Goal: Task Accomplishment & Management: Complete application form

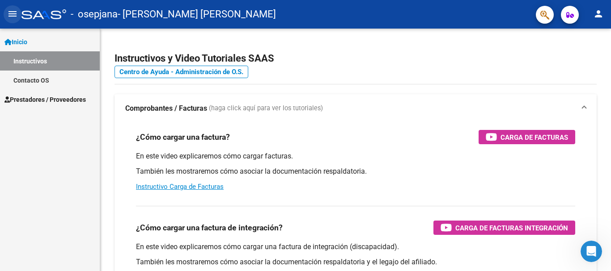
click at [12, 11] on mat-icon "menu" at bounding box center [12, 13] width 11 height 11
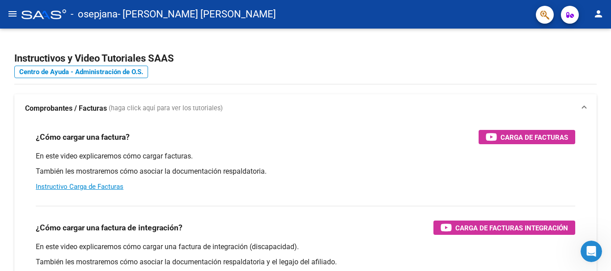
click at [602, 15] on mat-icon "person" at bounding box center [598, 13] width 11 height 11
click at [404, 63] on div at bounding box center [305, 135] width 611 height 271
click at [9, 19] on mat-icon "menu" at bounding box center [12, 13] width 11 height 11
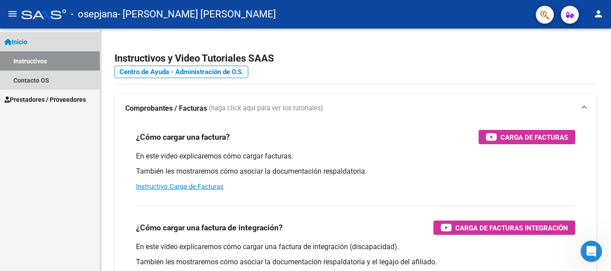
click at [49, 60] on link "Instructivos" at bounding box center [50, 60] width 100 height 19
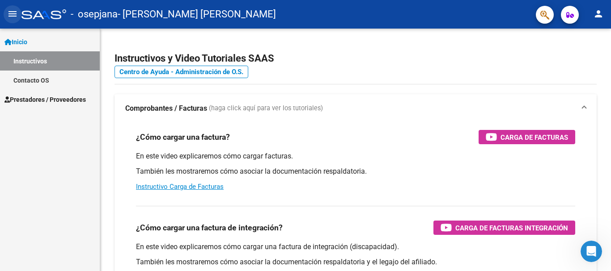
click at [14, 10] on mat-icon "menu" at bounding box center [12, 13] width 11 height 11
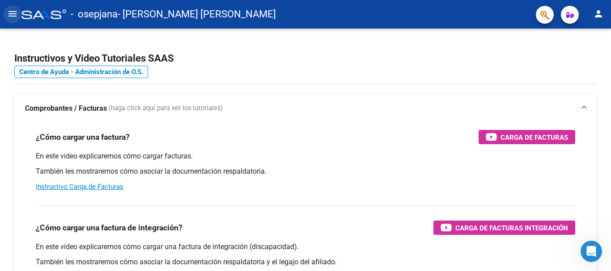
click at [13, 14] on mat-icon "menu" at bounding box center [12, 13] width 11 height 11
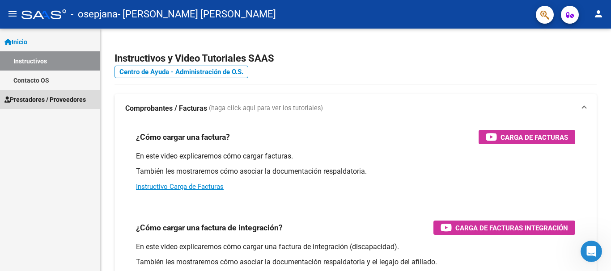
click at [56, 93] on link "Prestadores / Proveedores" at bounding box center [50, 99] width 100 height 19
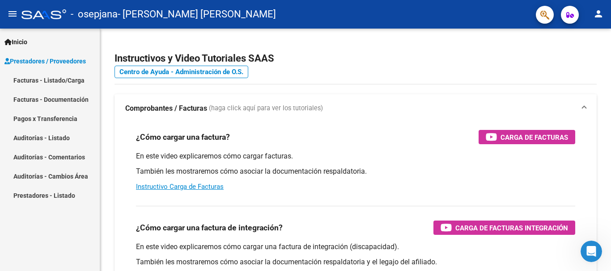
click at [48, 84] on link "Facturas - Listado/Carga" at bounding box center [50, 80] width 100 height 19
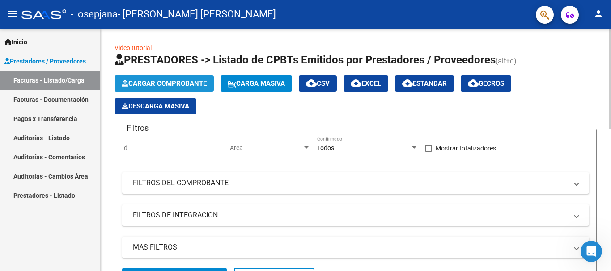
click at [176, 80] on span "Cargar Comprobante" at bounding box center [164, 84] width 85 height 8
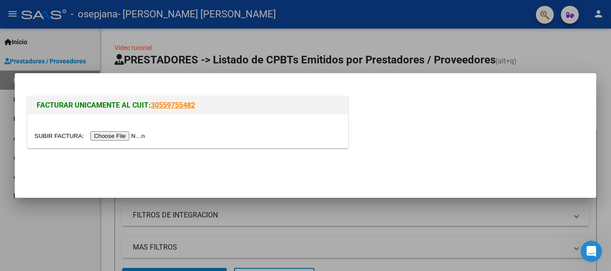
click at [139, 135] on input "file" at bounding box center [90, 135] width 113 height 9
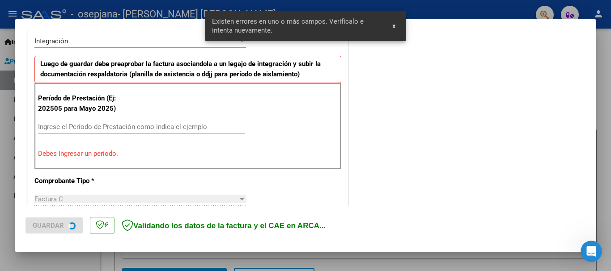
scroll to position [223, 0]
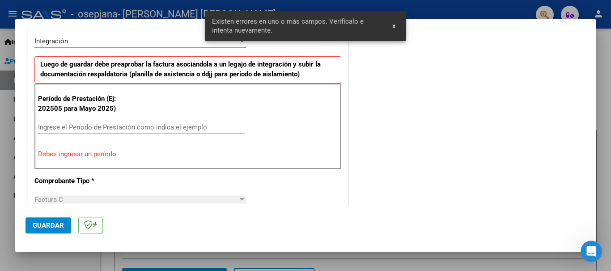
click at [114, 131] on input "Ingrese el Período de Prestación como indica el ejemplo" at bounding box center [141, 127] width 206 height 8
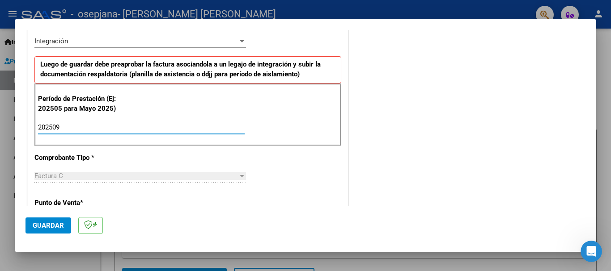
type input "202509"
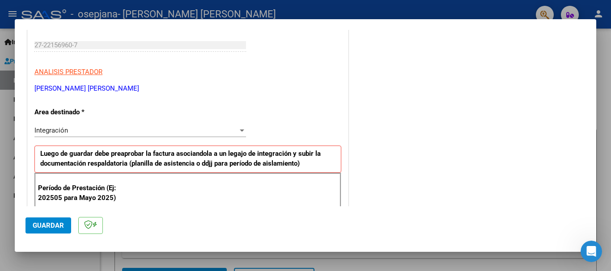
scroll to position [116, 0]
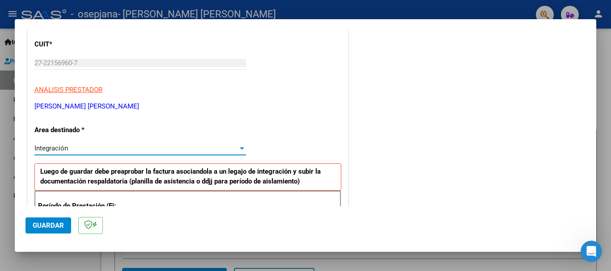
click at [238, 151] on div at bounding box center [242, 148] width 8 height 7
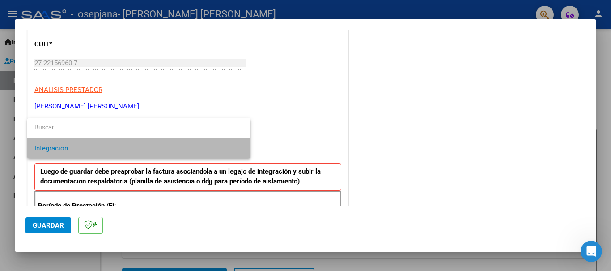
click at [233, 151] on span "Integración" at bounding box center [138, 149] width 209 height 20
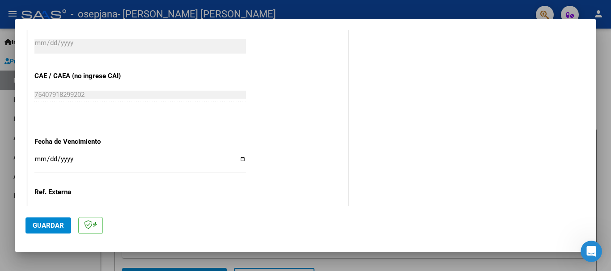
scroll to position [554, 0]
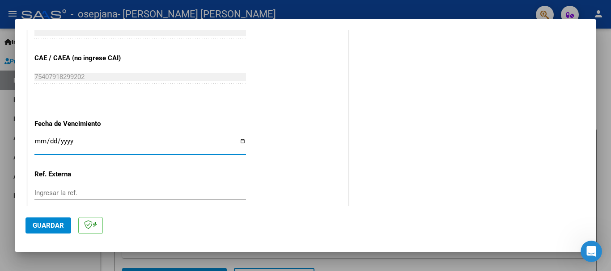
click at [240, 143] on input "Ingresar la fecha" at bounding box center [139, 145] width 211 height 14
click at [239, 141] on input "Ingresar la fecha" at bounding box center [139, 145] width 211 height 14
type input "[DATE]"
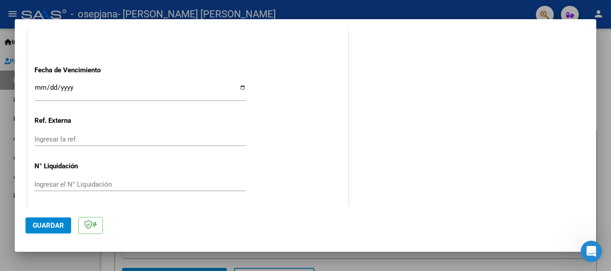
scroll to position [610, 0]
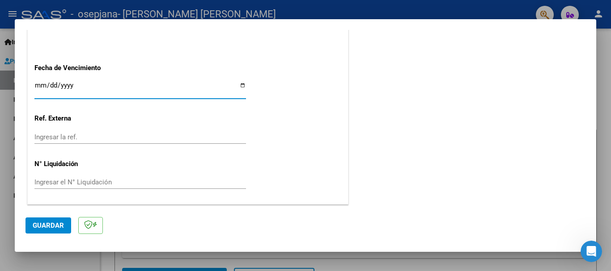
click at [237, 85] on input "[DATE]" at bounding box center [139, 89] width 211 height 14
click at [45, 224] on span "Guardar" at bounding box center [48, 226] width 31 height 8
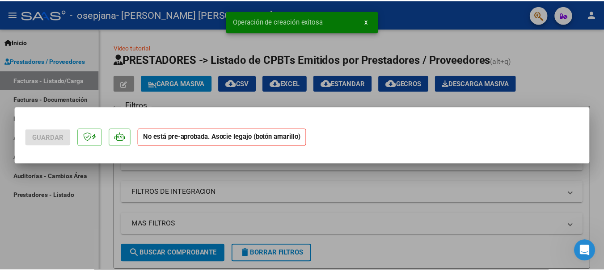
scroll to position [0, 0]
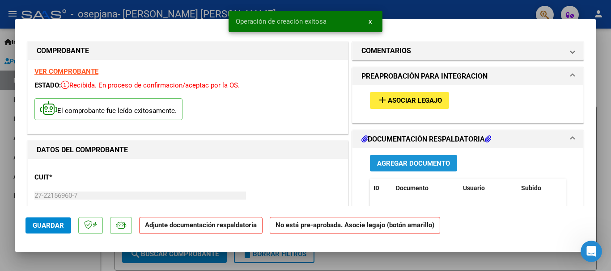
click at [397, 162] on span "Agregar Documento" at bounding box center [413, 164] width 73 height 8
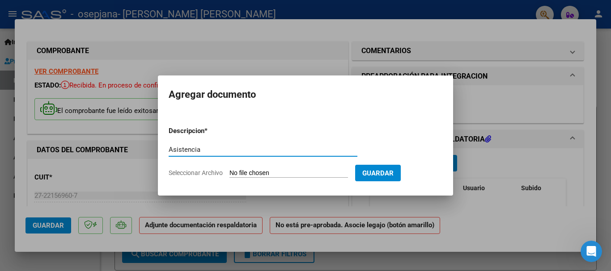
type input "Asistencia"
click at [279, 173] on input "Seleccionar Archivo" at bounding box center [288, 173] width 118 height 8
type input "C:\fakepath\[PERSON_NAME] [DATE].pdf"
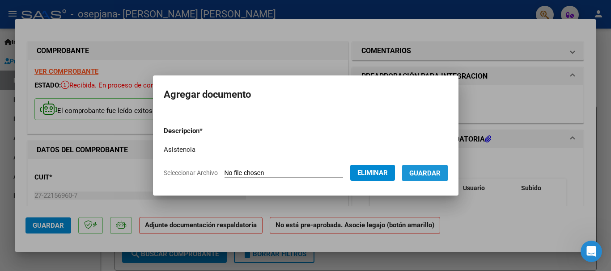
click at [438, 174] on span "Guardar" at bounding box center [424, 173] width 31 height 8
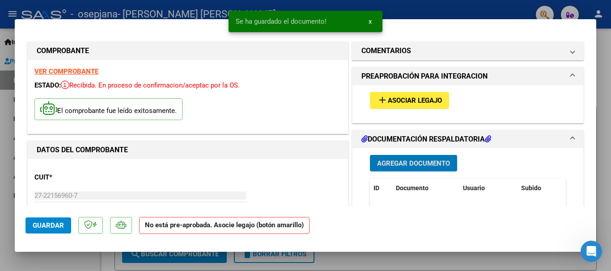
click at [489, 2] on div at bounding box center [305, 135] width 611 height 271
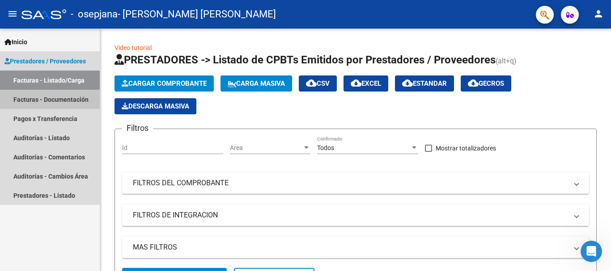
click at [72, 97] on link "Facturas - Documentación" at bounding box center [50, 99] width 100 height 19
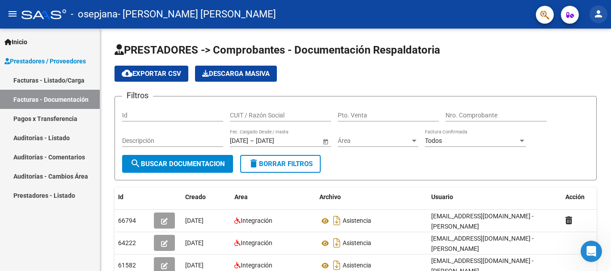
click at [603, 15] on mat-icon "person" at bounding box center [598, 13] width 11 height 11
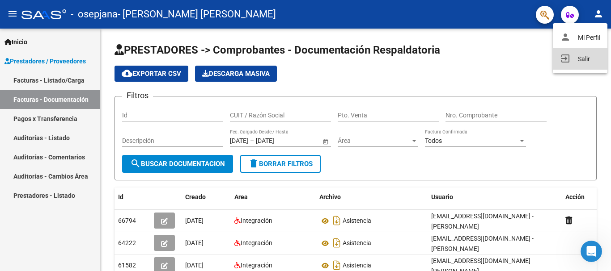
click at [580, 53] on button "exit_to_app Salir" at bounding box center [579, 58] width 55 height 21
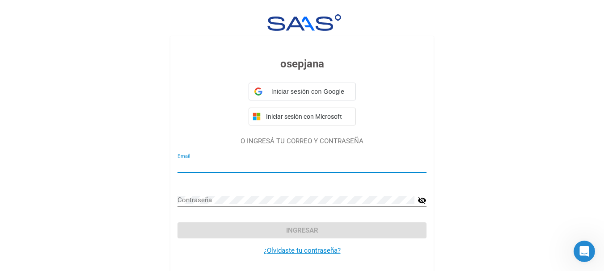
type input "[EMAIL_ADDRESS][DOMAIN_NAME]"
